Goal: Feedback & Contribution: Leave review/rating

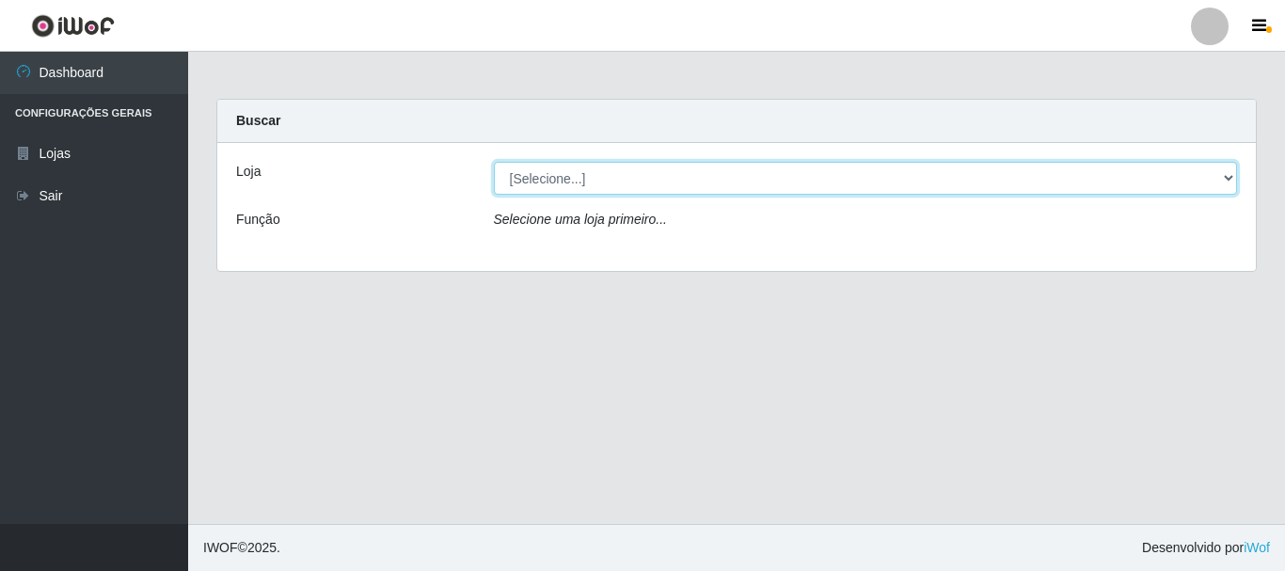
click at [1223, 182] on select "[Selecione...] Nordestão - Alecrim" at bounding box center [866, 178] width 744 height 33
select select "453"
click at [494, 162] on select "[Selecione...] Nordestão - Alecrim" at bounding box center [866, 178] width 744 height 33
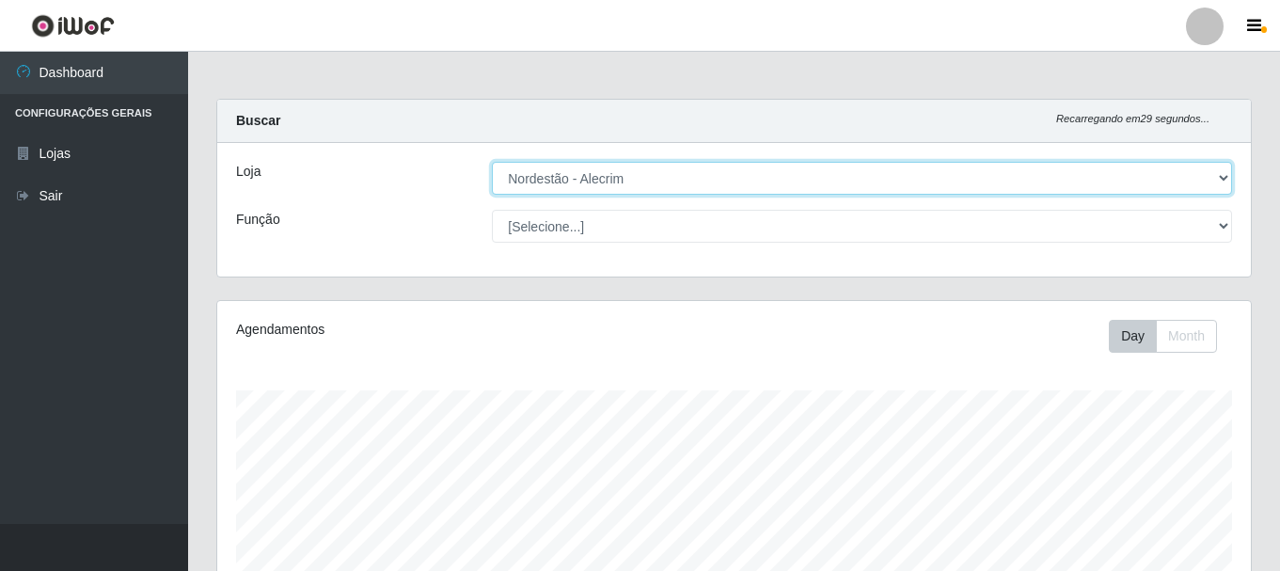
scroll to position [940299, 939655]
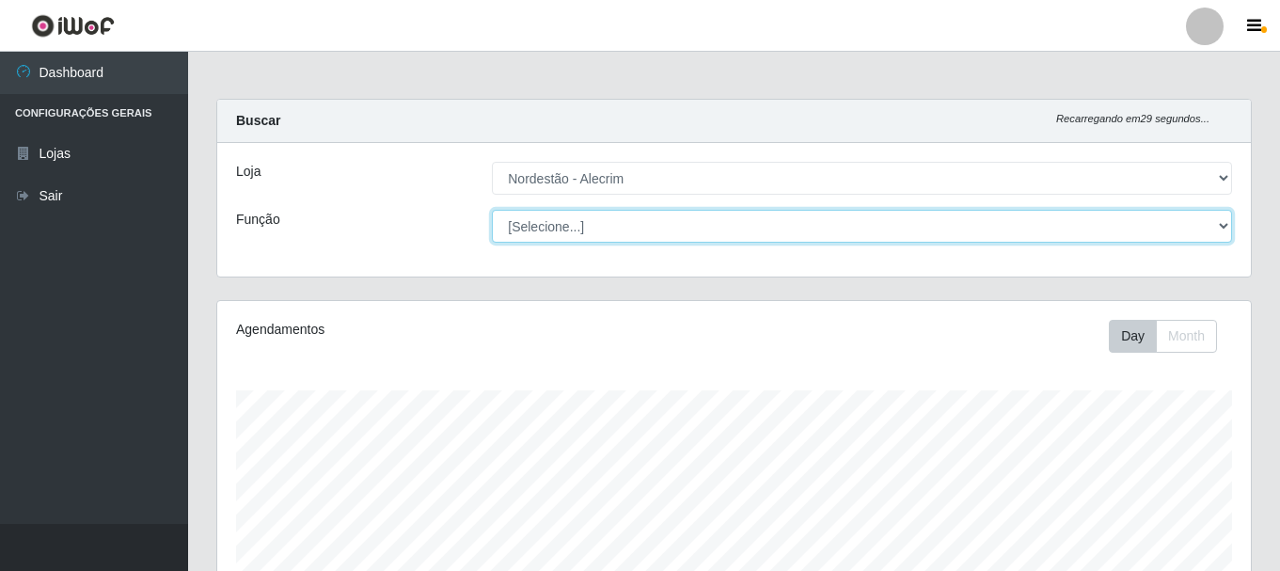
click at [1228, 217] on select "[Selecione...] Embalador Embalador + Embalador ++" at bounding box center [862, 226] width 740 height 33
select select "70"
click at [492, 210] on select "[Selecione...] Embalador Embalador + Embalador ++" at bounding box center [862, 226] width 740 height 33
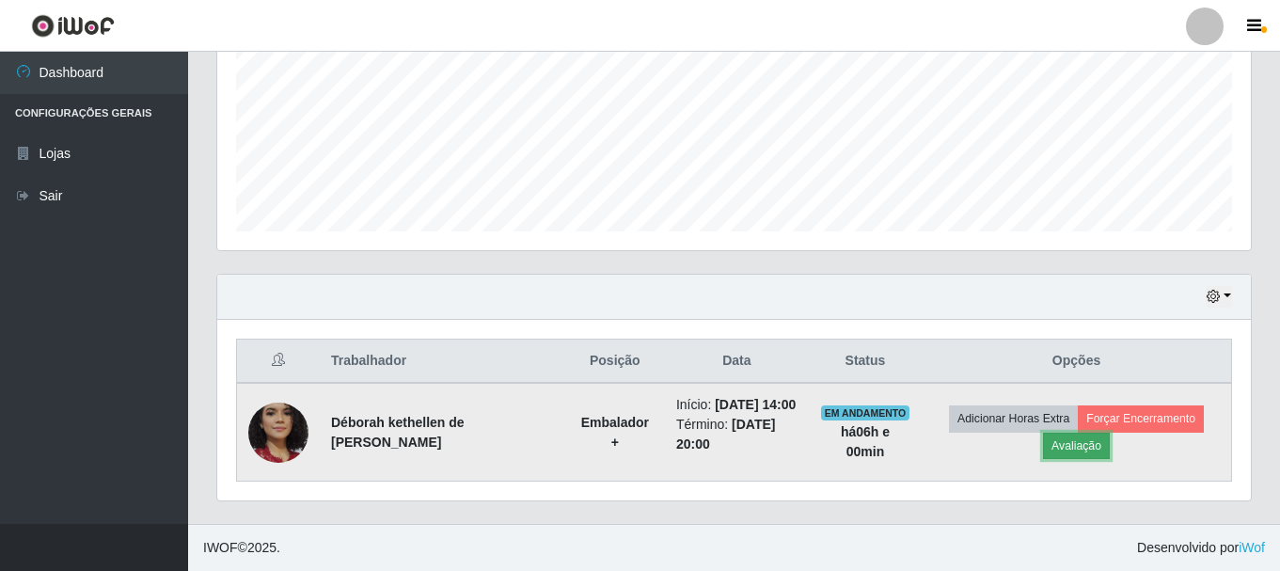
click at [1093, 437] on button "Avaliação" at bounding box center [1076, 446] width 67 height 26
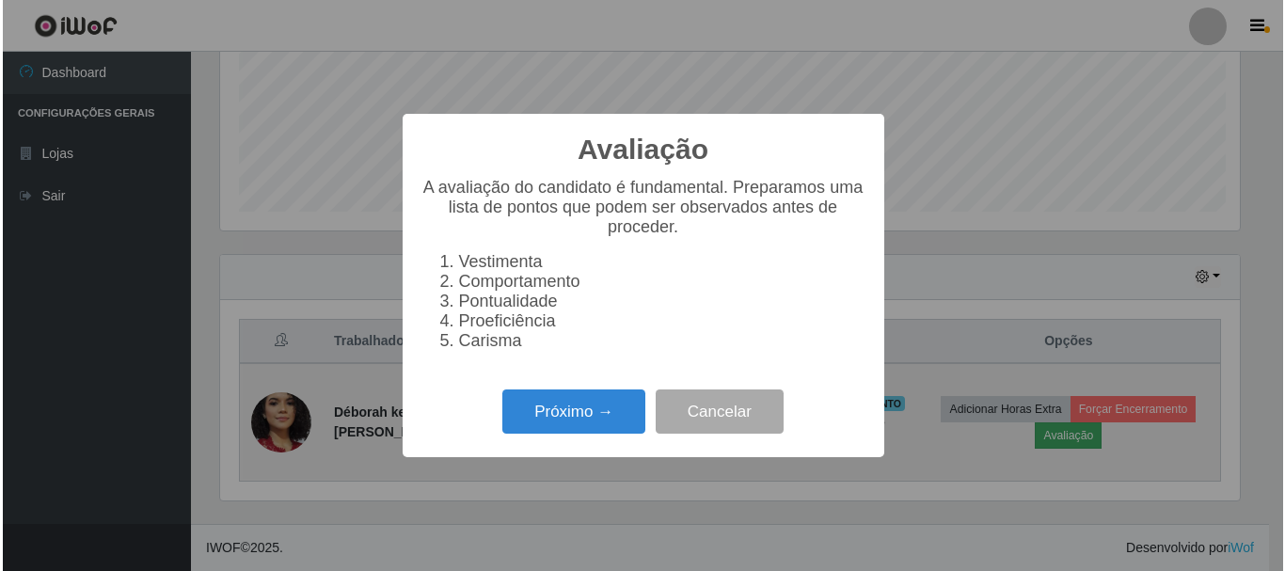
scroll to position [390, 1024]
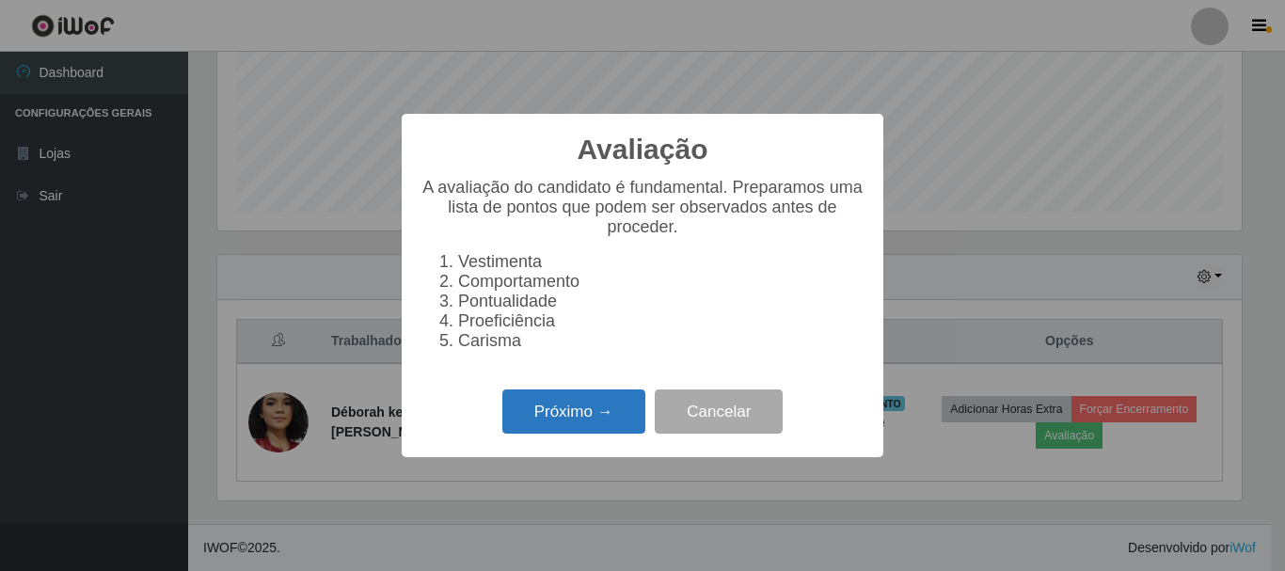
click at [523, 408] on button "Próximo →" at bounding box center [573, 411] width 143 height 44
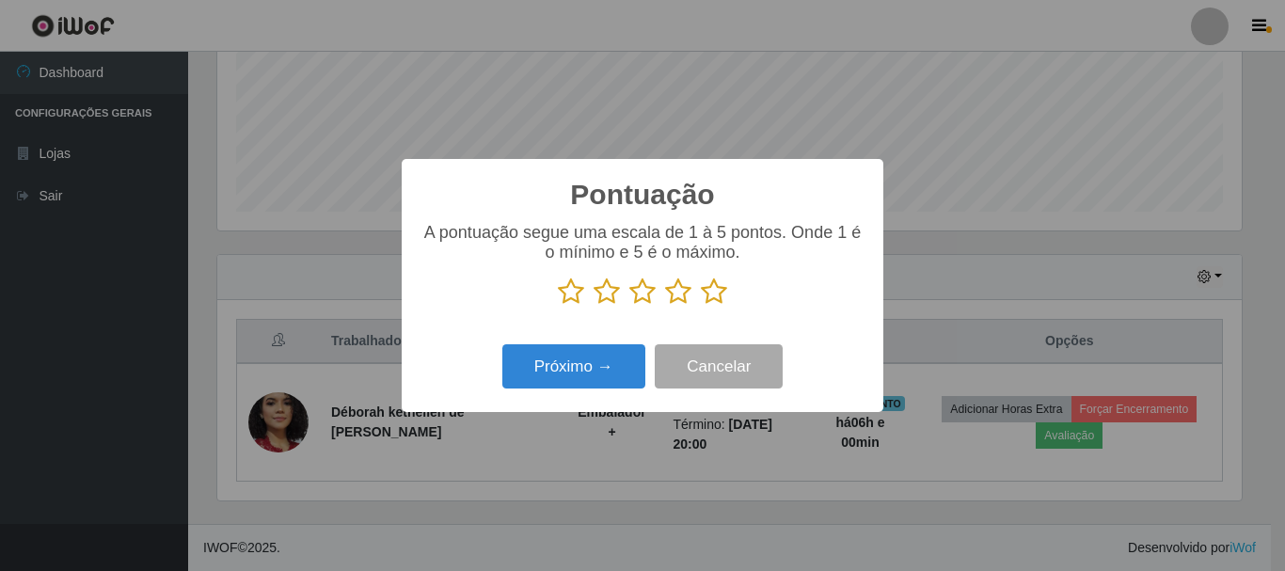
scroll to position [940299, 939665]
click at [710, 298] on icon at bounding box center [714, 292] width 26 height 28
click at [701, 306] on input "radio" at bounding box center [701, 306] width 0 height 0
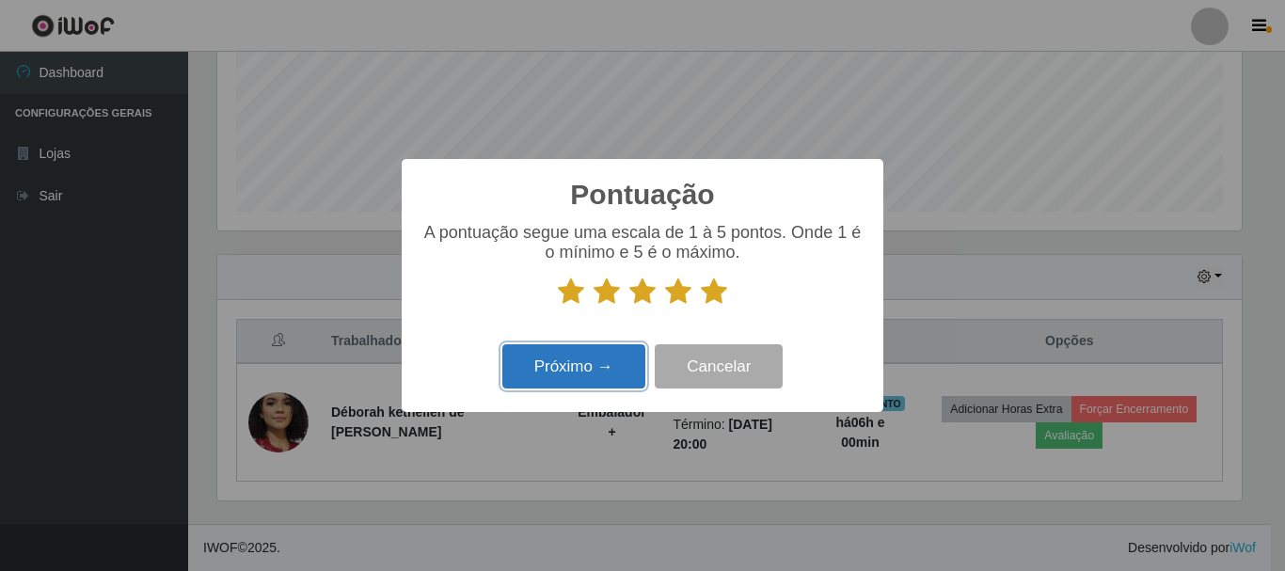
click at [594, 378] on button "Próximo →" at bounding box center [573, 366] width 143 height 44
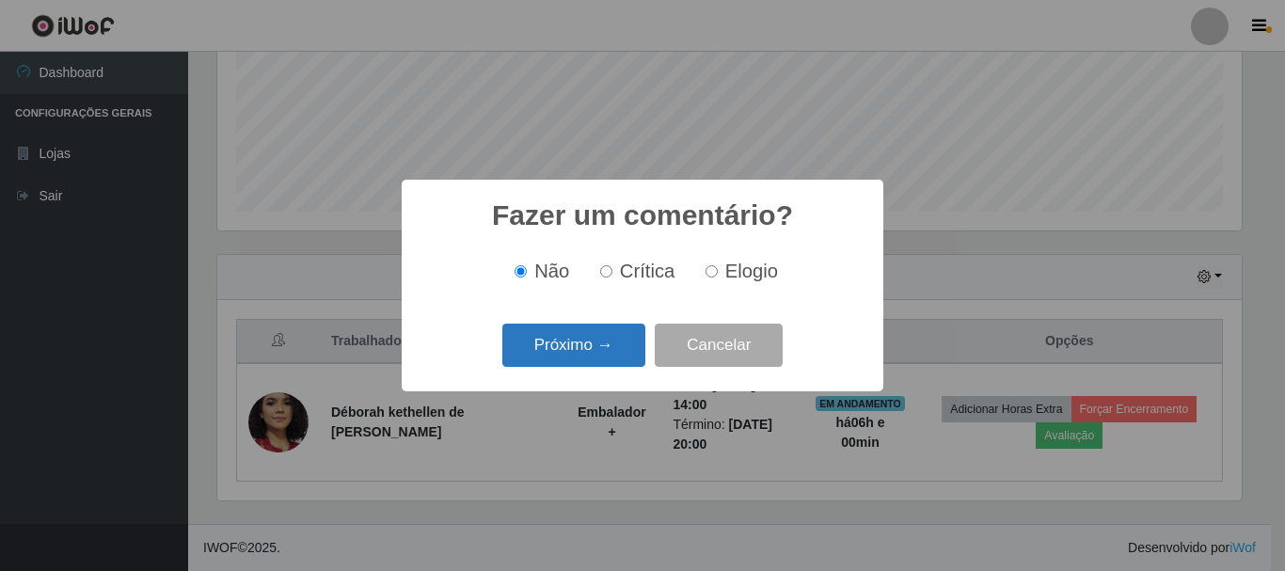
click at [611, 352] on button "Próximo →" at bounding box center [573, 346] width 143 height 44
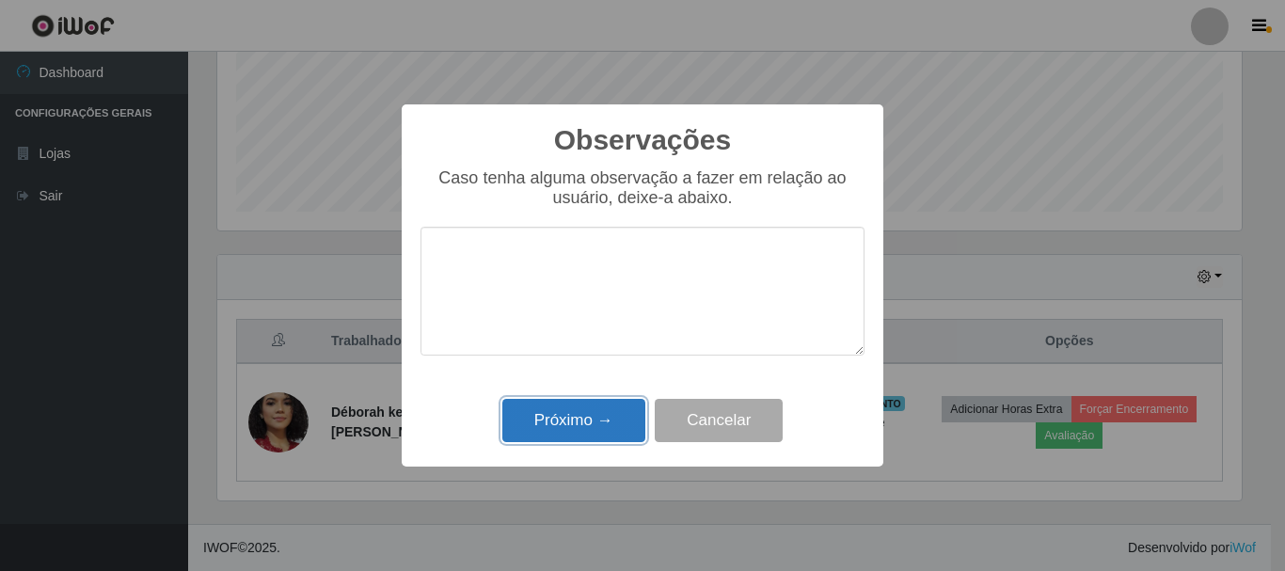
click at [599, 430] on button "Próximo →" at bounding box center [573, 421] width 143 height 44
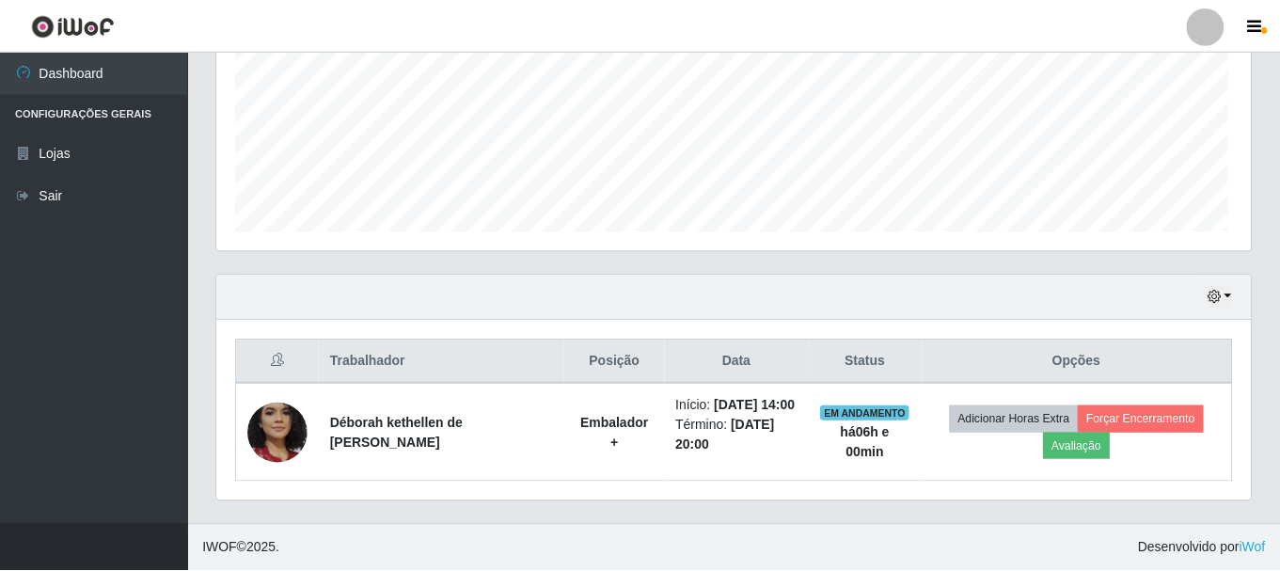
scroll to position [390, 1034]
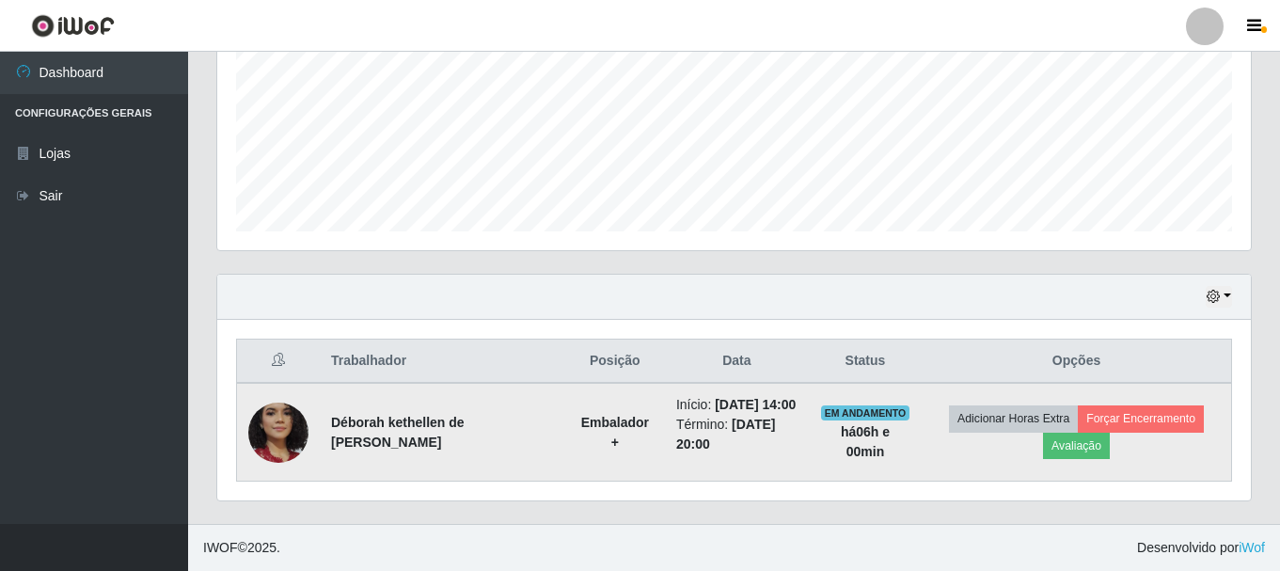
click at [264, 421] on img at bounding box center [278, 433] width 60 height 124
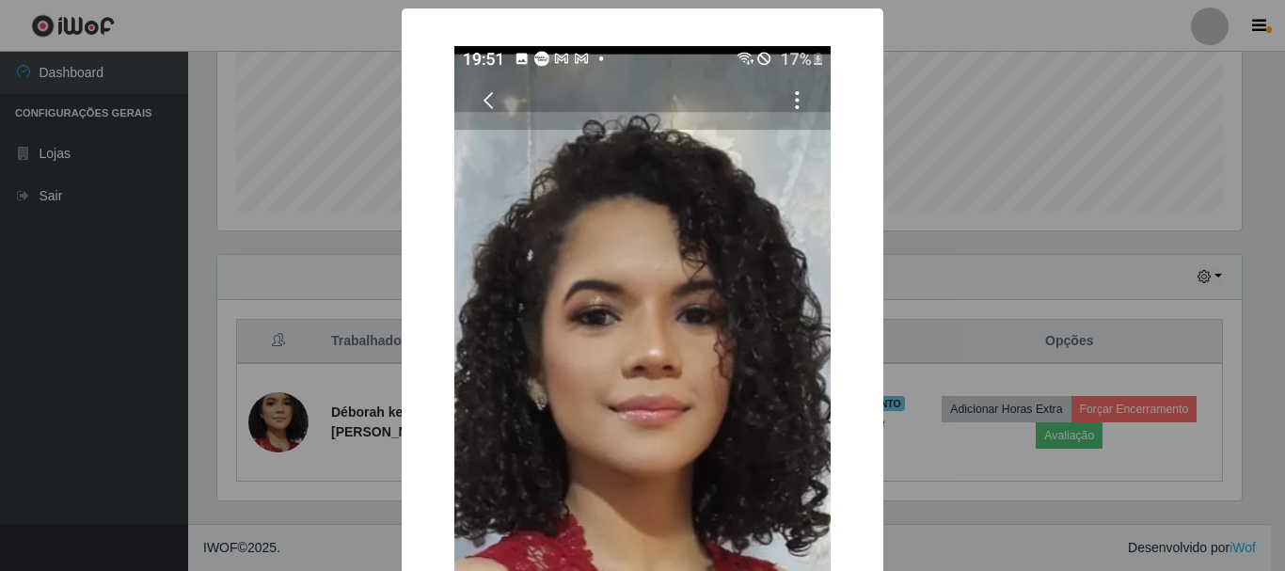
click at [929, 147] on div "× OK Cancel" at bounding box center [642, 285] width 1285 height 571
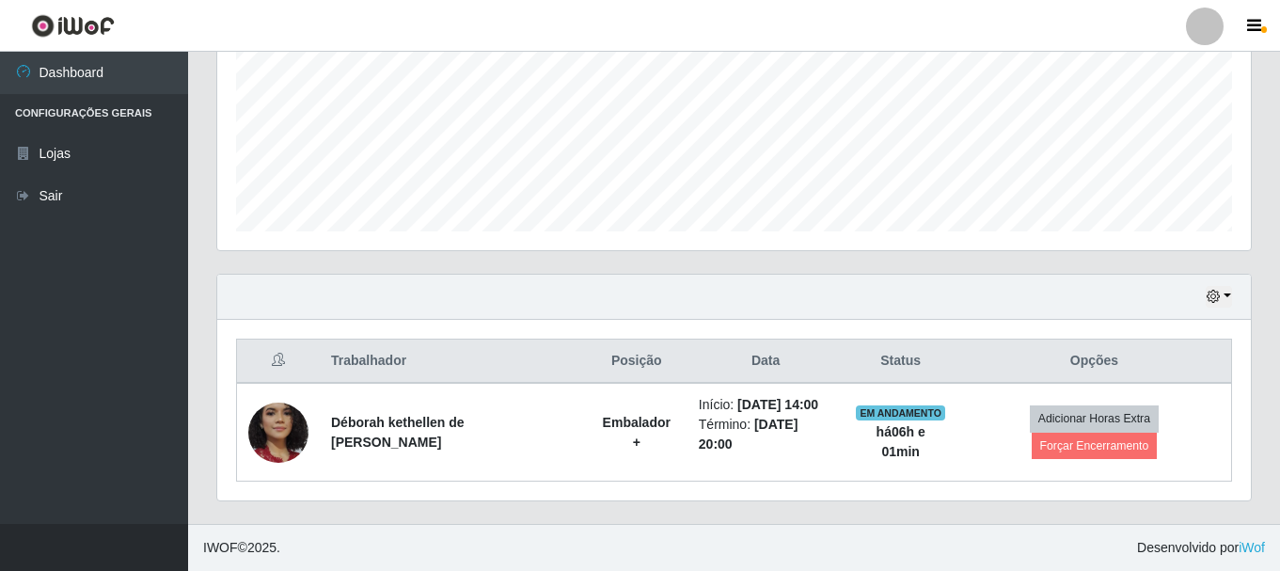
scroll to position [441, 0]
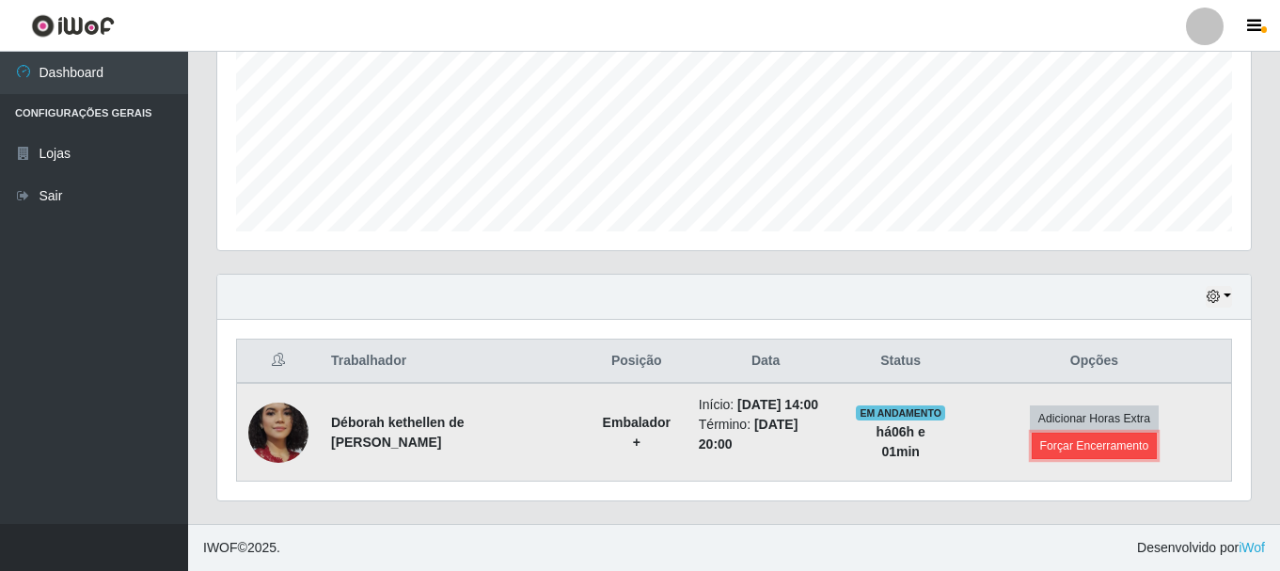
click at [1127, 447] on button "Forçar Encerramento" at bounding box center [1095, 446] width 126 height 26
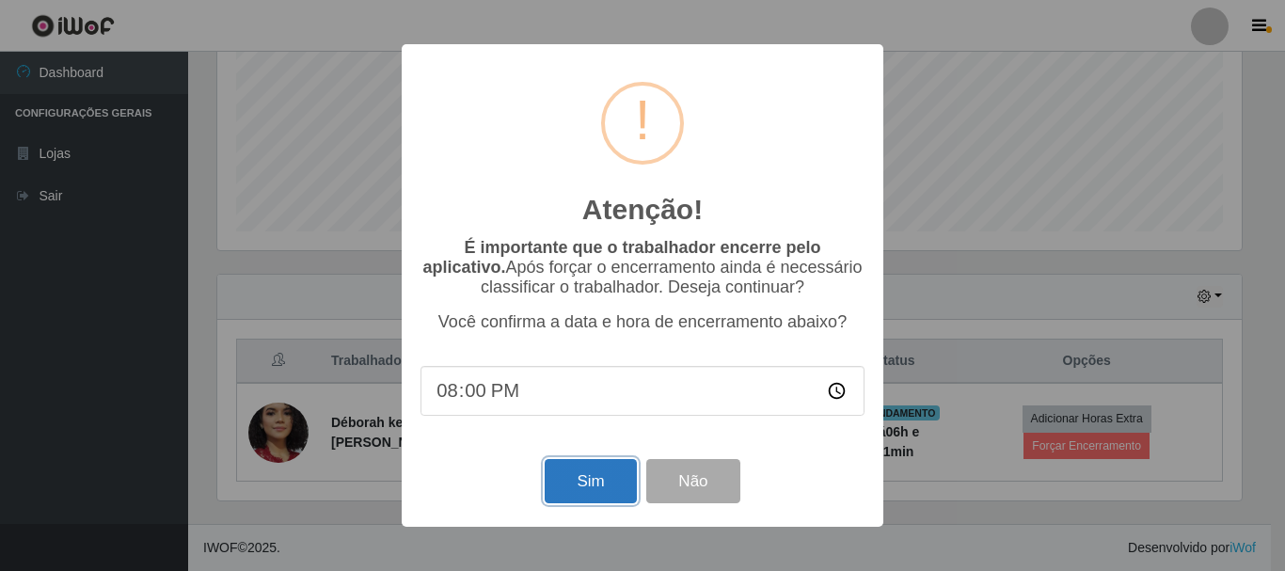
click at [589, 475] on button "Sim" at bounding box center [590, 481] width 91 height 44
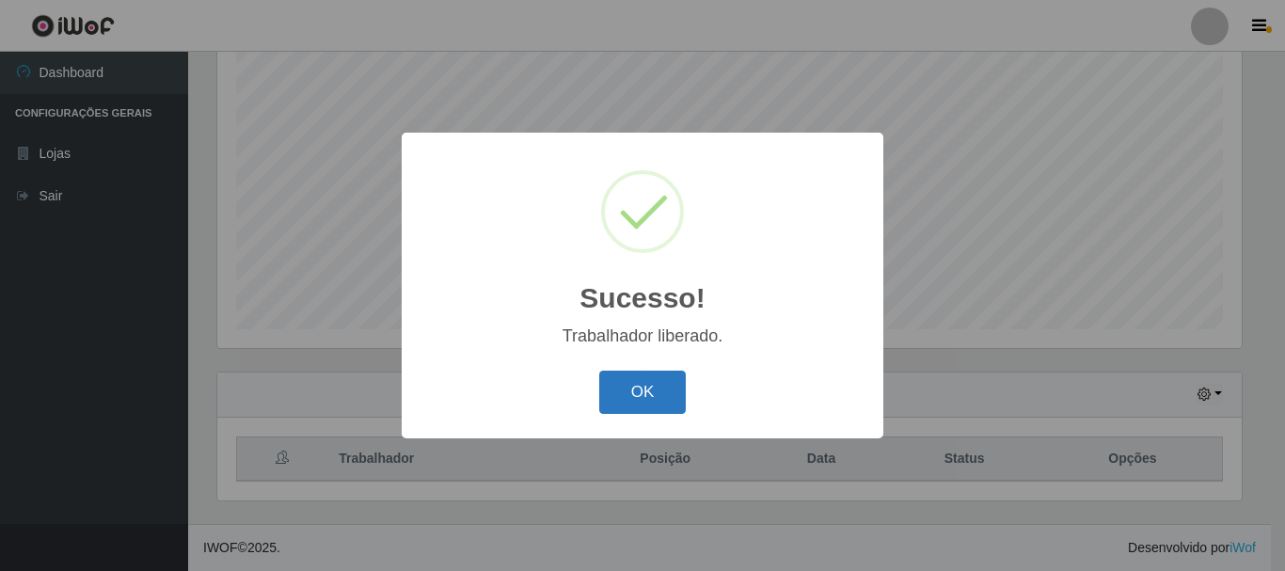
click at [627, 389] on button "OK" at bounding box center [642, 393] width 87 height 44
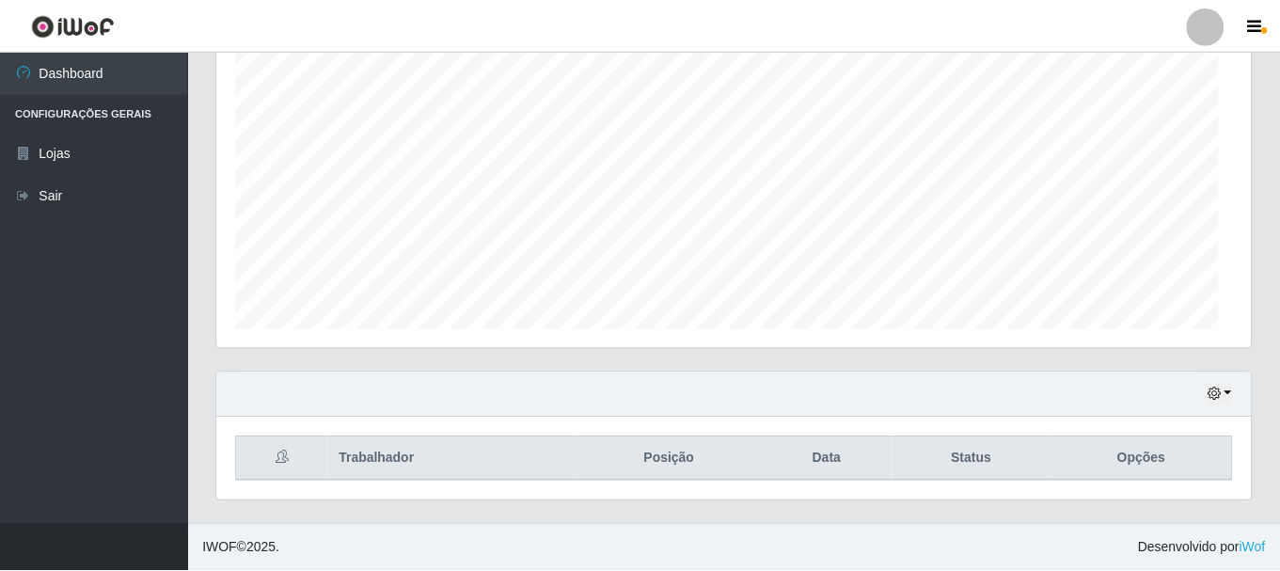
scroll to position [390, 1034]
